Goal: Check status: Check status

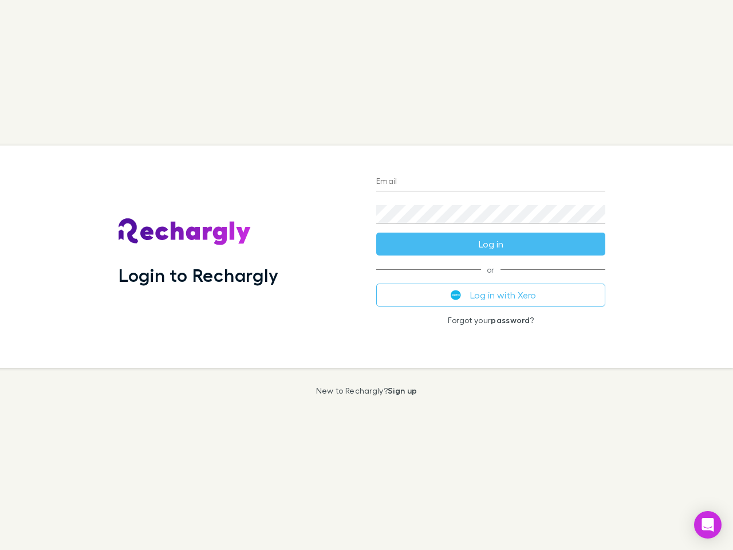
click at [367, 275] on div "Login to Rechargly" at bounding box center [238, 256] width 258 height 222
click at [491, 182] on input "Email" at bounding box center [490, 182] width 229 height 18
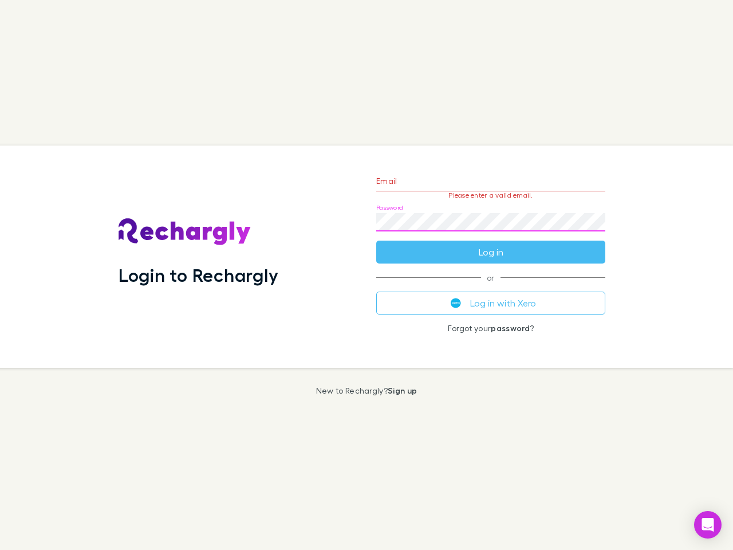
click at [491, 244] on form "Email Please enter a valid email. Password Log in" at bounding box center [490, 214] width 229 height 100
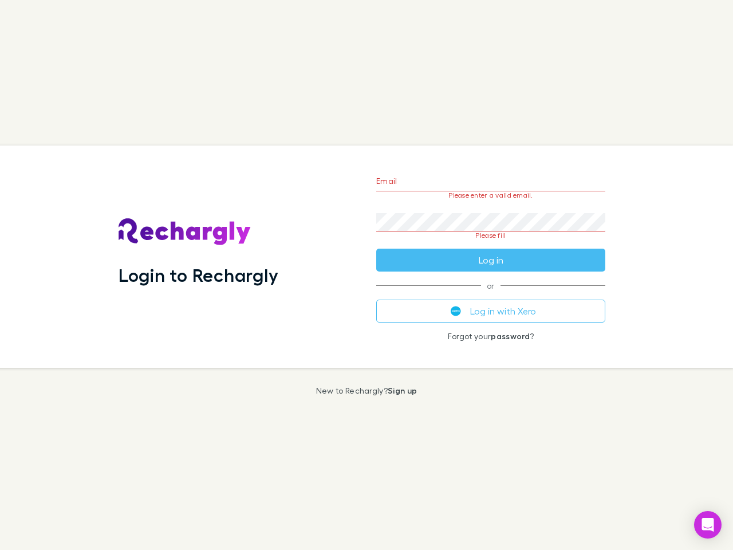
click at [491, 295] on div "Email Please enter a valid email. Password Please fill Log in or Log in with Xe…" at bounding box center [490, 256] width 247 height 222
click at [708, 525] on icon "Open Intercom Messenger" at bounding box center [708, 525] width 12 height 14
